Goal: Task Accomplishment & Management: Manage account settings

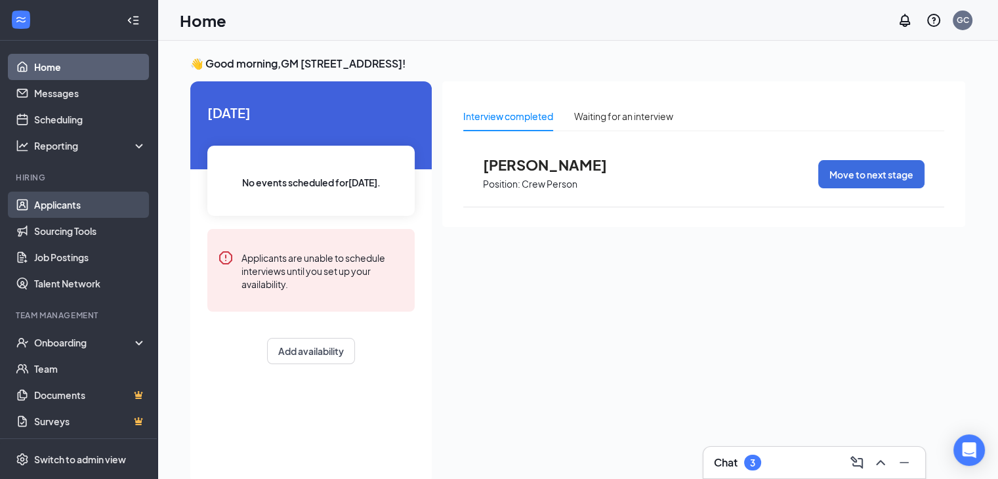
click at [72, 210] on link "Applicants" at bounding box center [90, 205] width 112 height 26
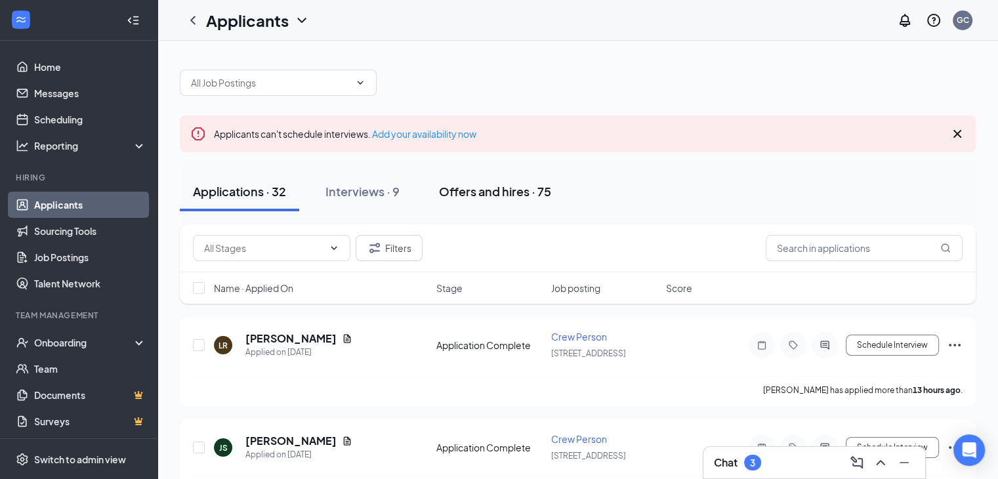
click at [480, 197] on div "Offers and hires · 75" at bounding box center [495, 191] width 112 height 16
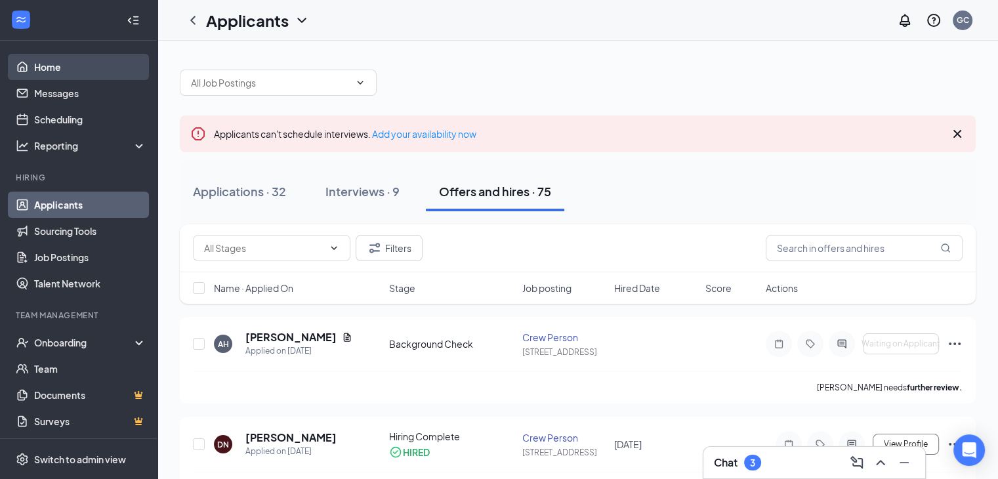
click at [110, 70] on link "Home" at bounding box center [90, 67] width 112 height 26
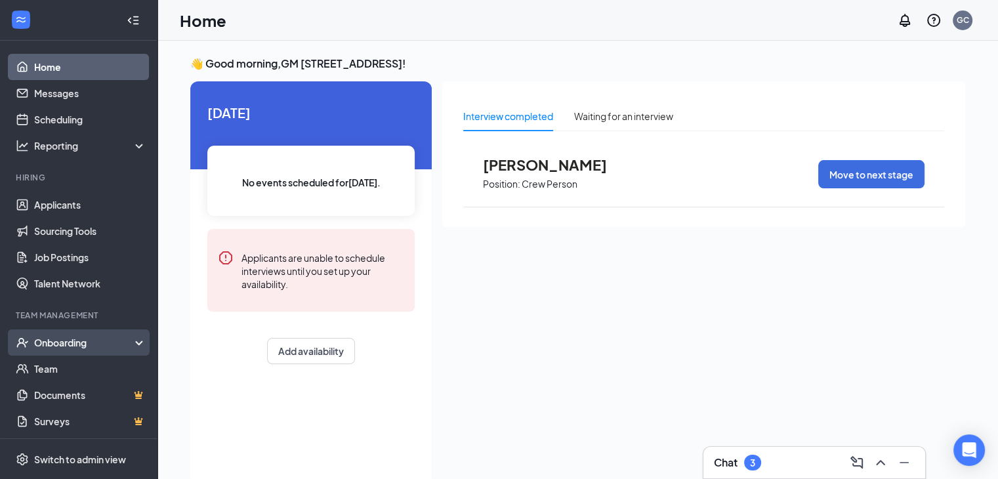
click at [93, 345] on div "Onboarding" at bounding box center [84, 342] width 101 height 13
click at [84, 366] on link "Overview" at bounding box center [90, 369] width 112 height 26
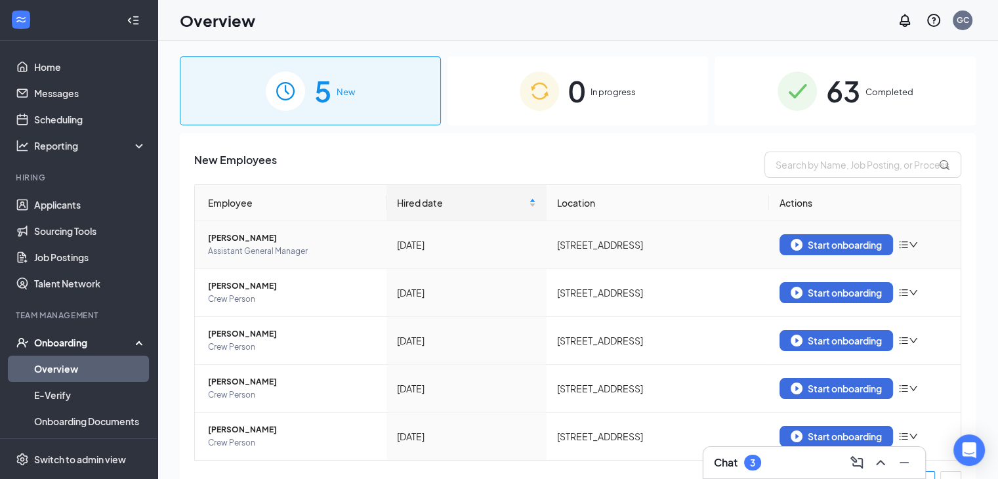
click at [909, 245] on icon "down" at bounding box center [913, 244] width 9 height 9
click at [873, 268] on div "Remove from onboarding" at bounding box center [833, 271] width 142 height 13
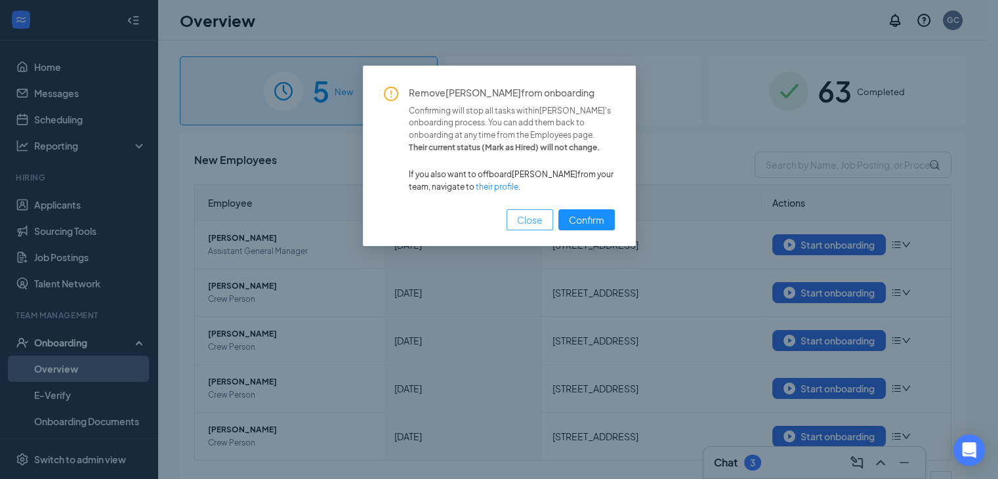
click at [530, 214] on span "Close" at bounding box center [530, 220] width 26 height 14
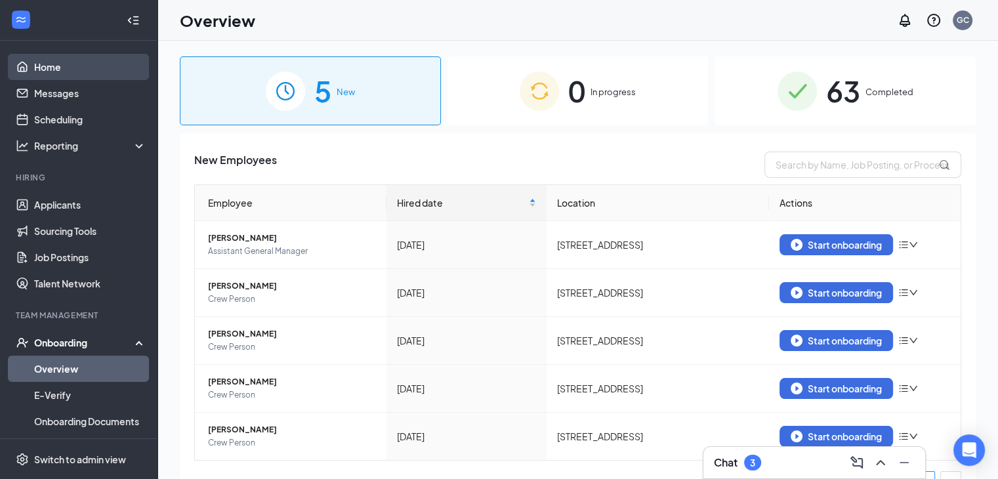
click at [80, 65] on link "Home" at bounding box center [90, 67] width 112 height 26
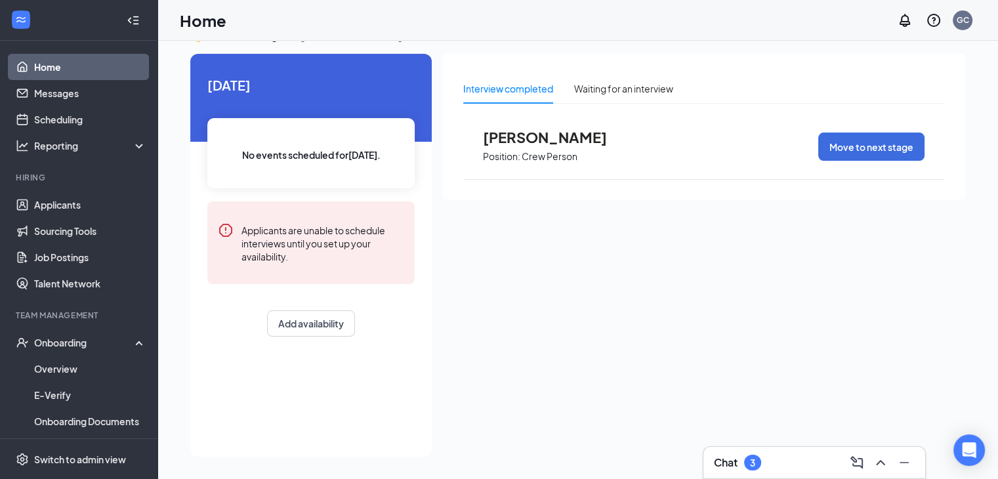
drag, startPoint x: 351, startPoint y: 221, endPoint x: 343, endPoint y: 214, distance: 10.7
click at [351, 221] on div "Applicants are unable to schedule interviews until you set up your availability." at bounding box center [310, 243] width 207 height 83
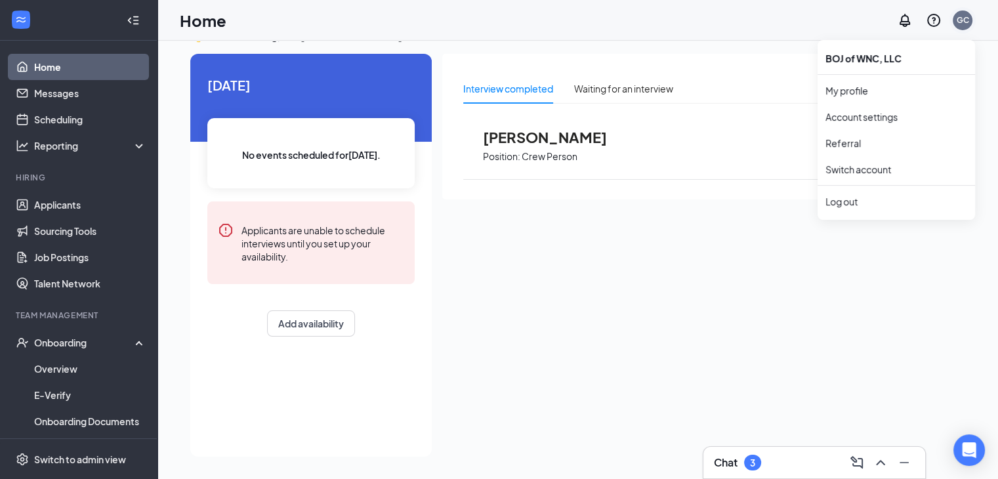
click at [967, 16] on div "GC" at bounding box center [963, 19] width 12 height 11
